Goal: Information Seeking & Learning: Learn about a topic

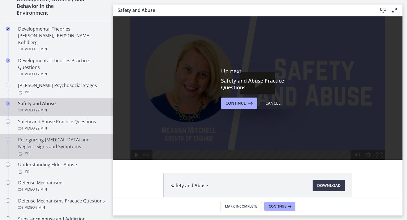
scroll to position [179, 0]
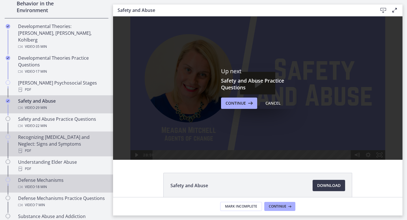
click at [50, 183] on div "Video · 18 min" at bounding box center [62, 186] width 88 height 7
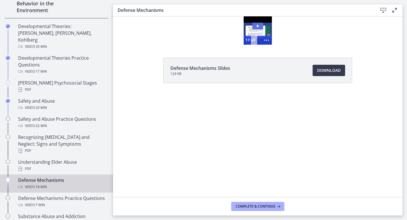
click at [260, 25] on icon "Play Video: ctgmo8leb9sc72ose380.mp4" at bounding box center [257, 26] width 11 height 7
click at [394, 10] on icon at bounding box center [394, 10] width 7 height 7
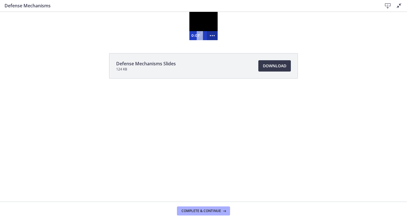
click at [212, 36] on circle "Show more buttons" at bounding box center [212, 35] width 1 height 1
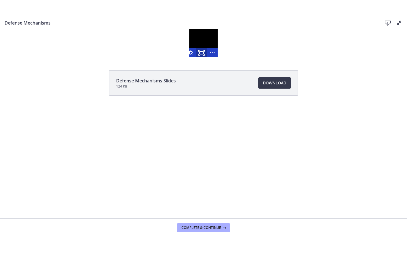
click at [202, 53] on icon "Fullscreen" at bounding box center [201, 52] width 13 height 11
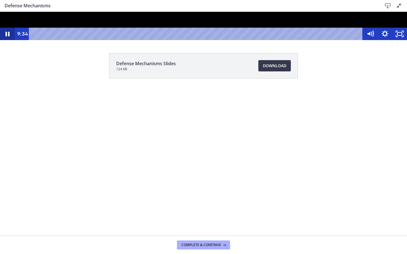
click at [6, 40] on icon "Pause" at bounding box center [7, 34] width 15 height 12
click at [6, 40] on icon "Play Video" at bounding box center [8, 34] width 15 height 12
